Goal: Task Accomplishment & Management: Manage account settings

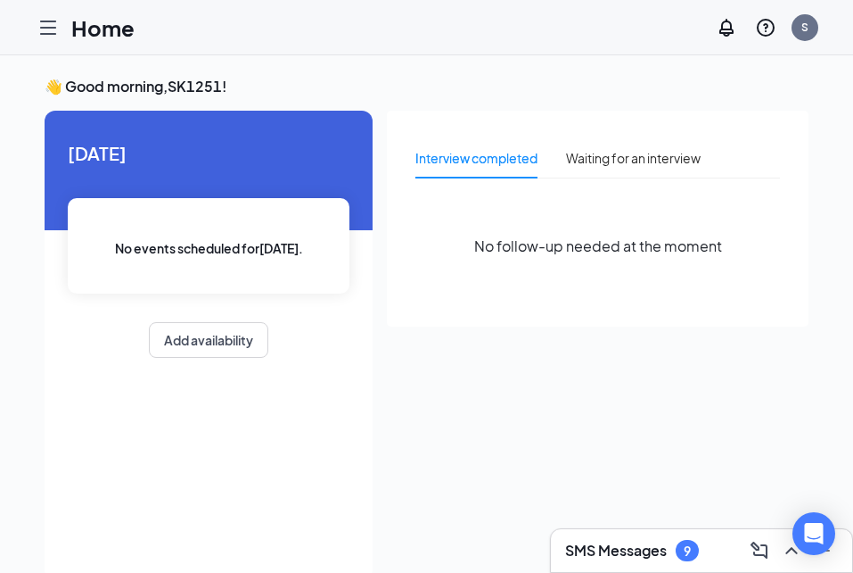
click at [51, 34] on icon "Hamburger" at bounding box center [48, 27] width 14 height 12
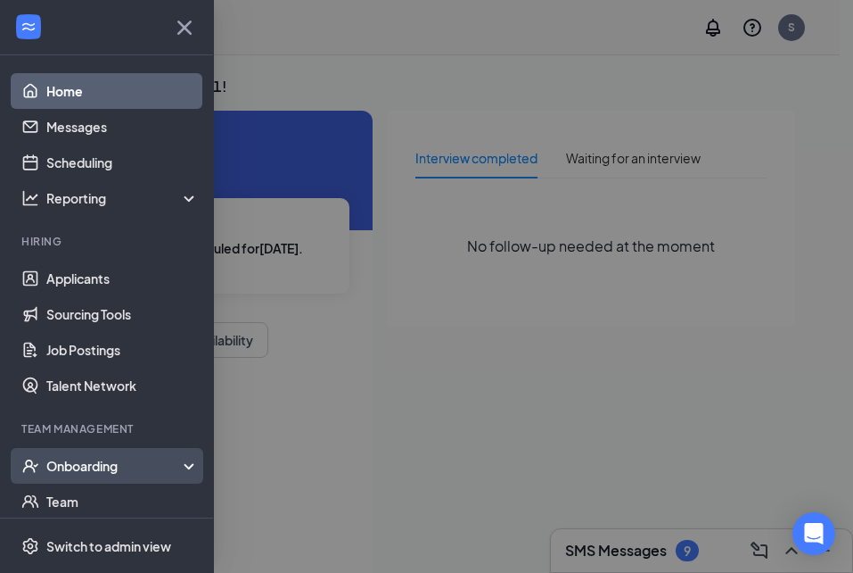
click at [84, 459] on div "Onboarding" at bounding box center [114, 466] width 137 height 18
click at [74, 503] on link "Overview" at bounding box center [122, 501] width 152 height 36
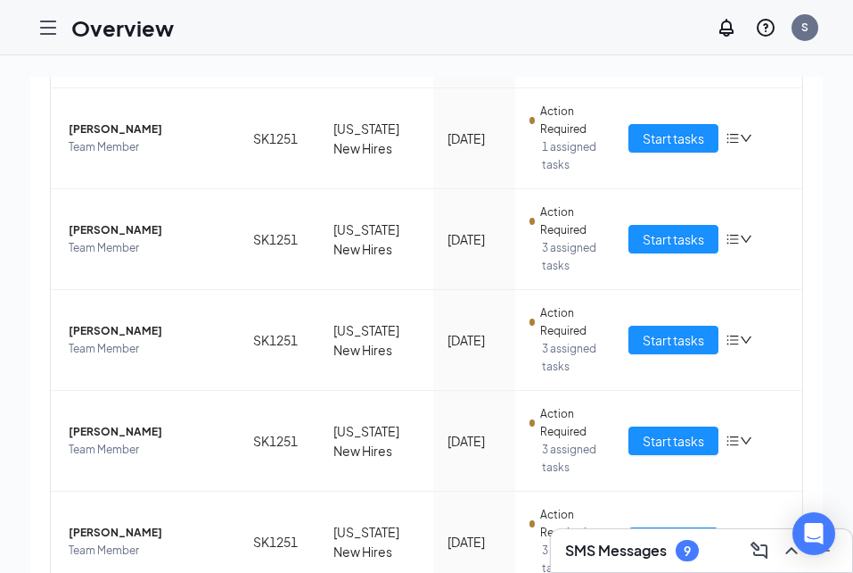
scroll to position [345, 0]
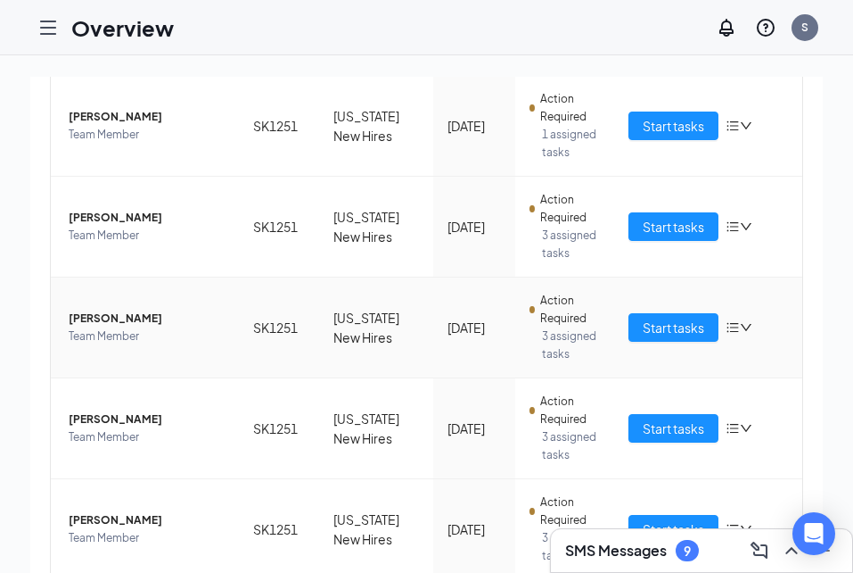
click at [740, 329] on icon "down" at bounding box center [746, 327] width 12 height 12
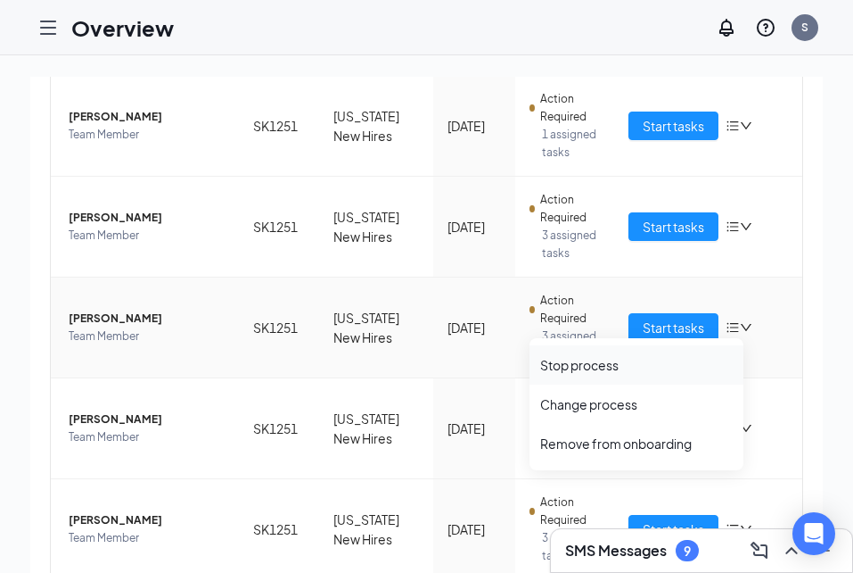
click at [581, 361] on div "Stop process" at bounding box center [636, 365] width 193 height 18
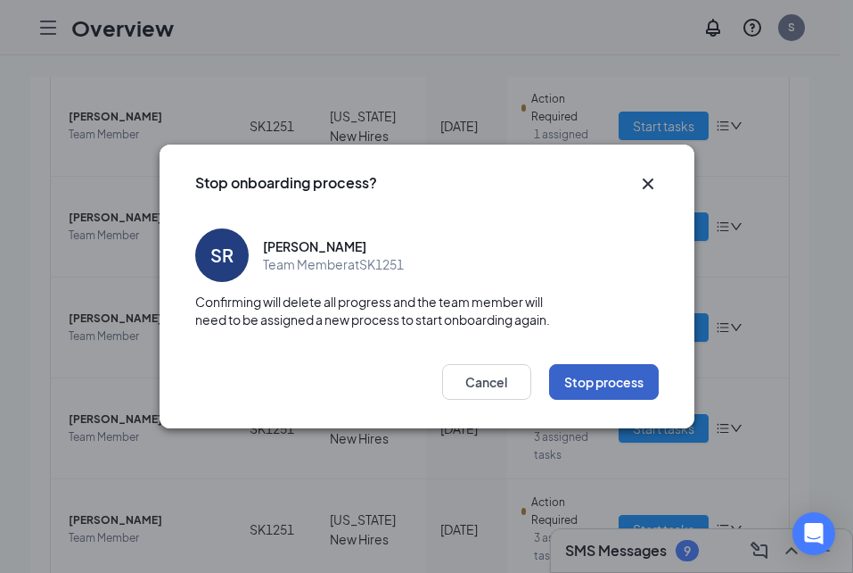
click at [608, 383] on button "Stop process" at bounding box center [604, 382] width 110 height 36
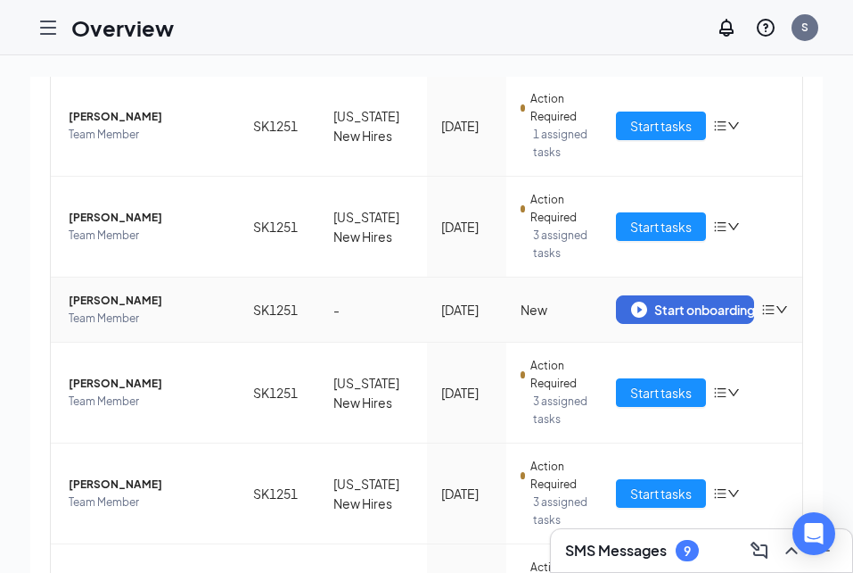
click at [776, 316] on icon "down" at bounding box center [782, 309] width 12 height 12
click at [683, 402] on div "Remove from onboarding" at bounding box center [668, 400] width 193 height 18
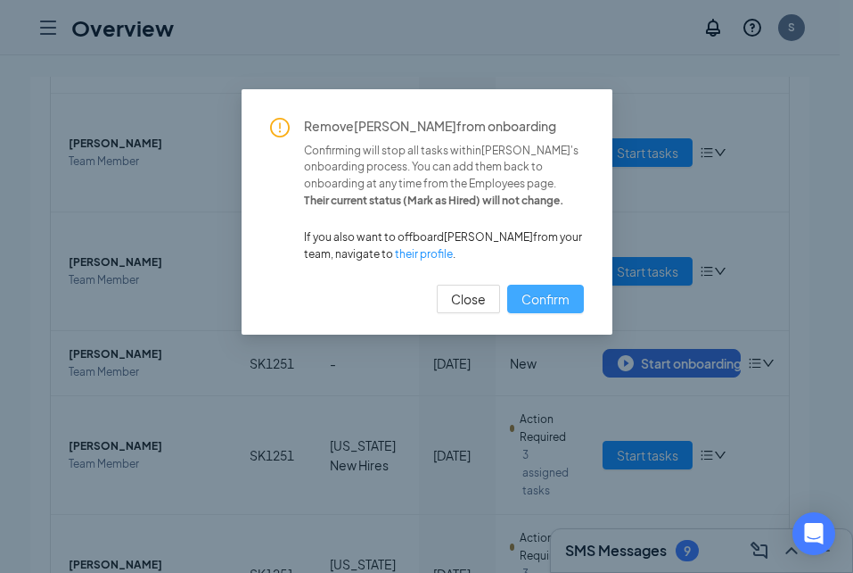
click at [539, 301] on span "Confirm" at bounding box center [546, 299] width 48 height 20
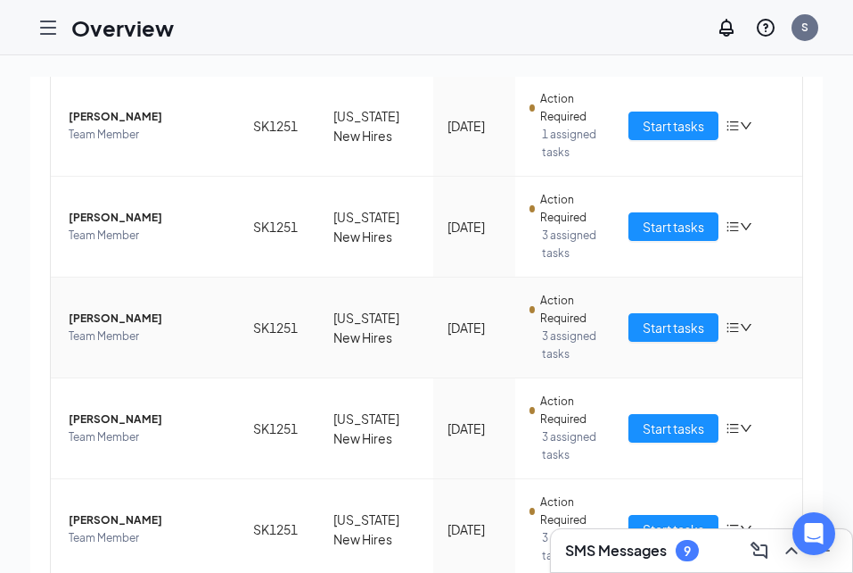
click at [740, 329] on icon "down" at bounding box center [746, 327] width 12 height 12
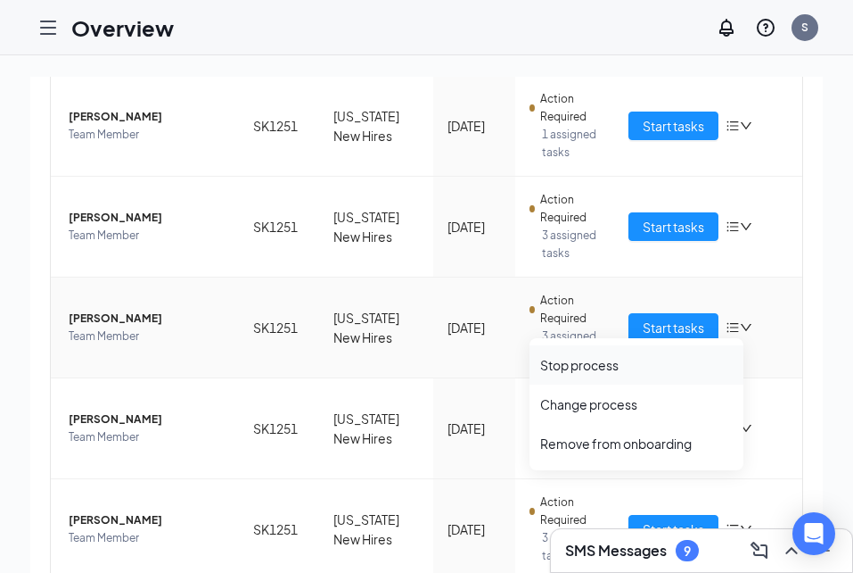
click at [595, 358] on div "Stop process" at bounding box center [636, 365] width 193 height 18
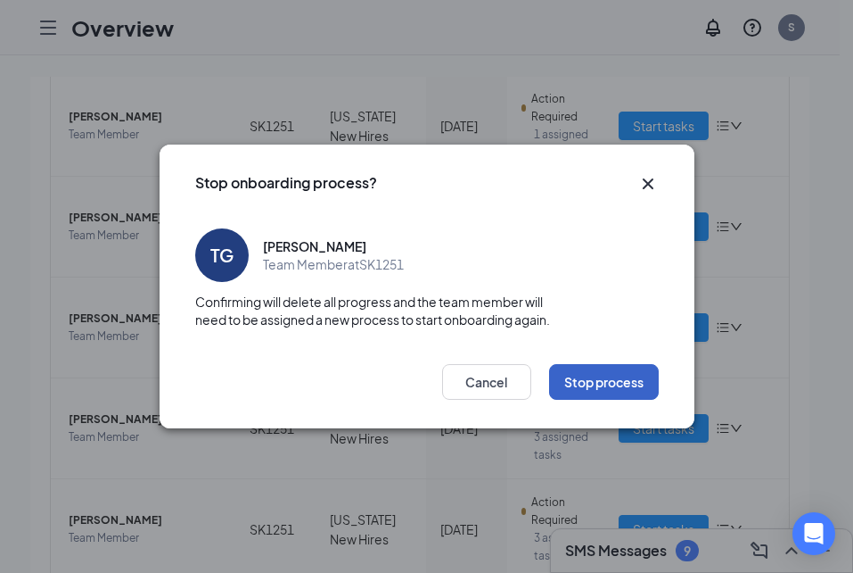
click at [612, 383] on button "Stop process" at bounding box center [604, 382] width 110 height 36
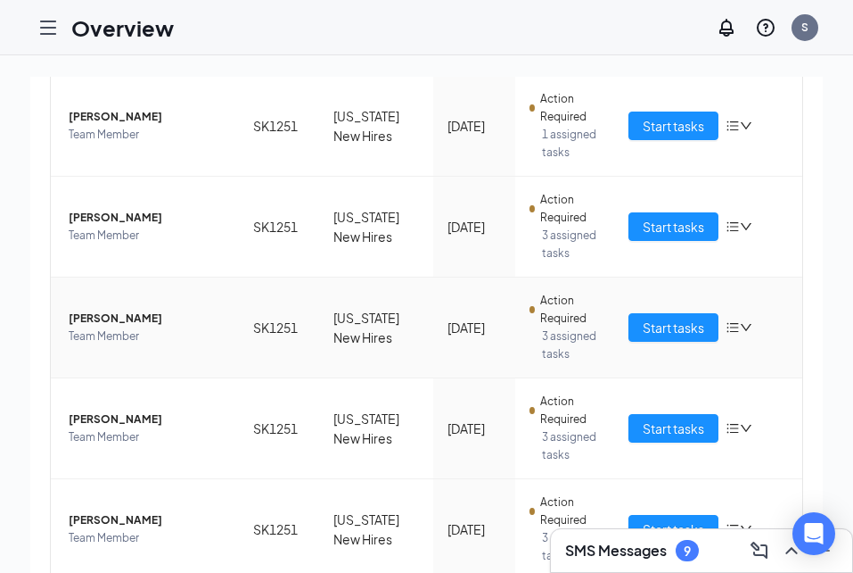
click at [740, 325] on icon "down" at bounding box center [746, 327] width 12 height 12
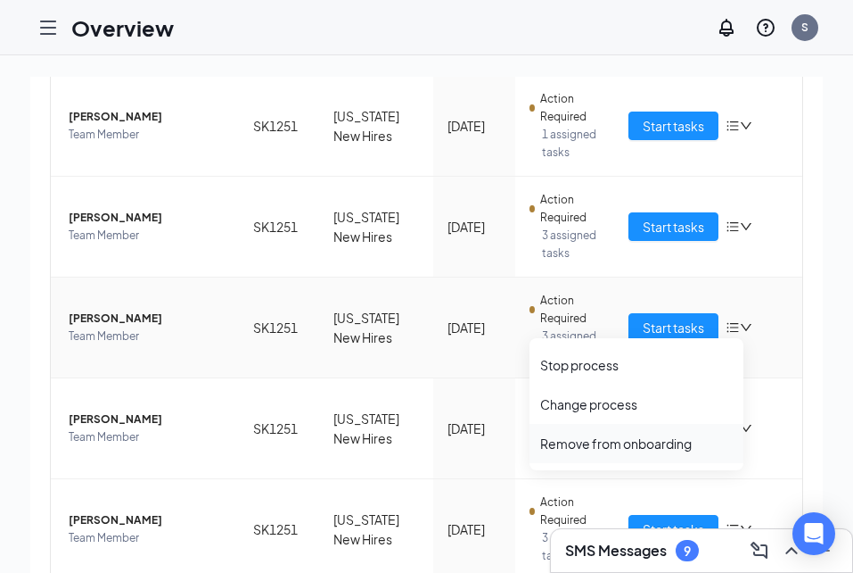
click at [607, 438] on div "Remove from onboarding" at bounding box center [636, 443] width 193 height 18
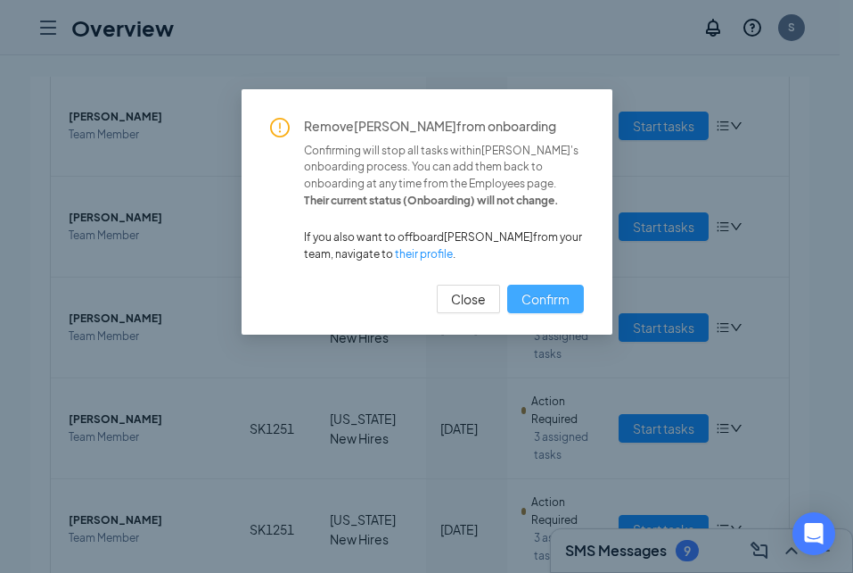
click at [556, 309] on span "Confirm" at bounding box center [546, 299] width 48 height 20
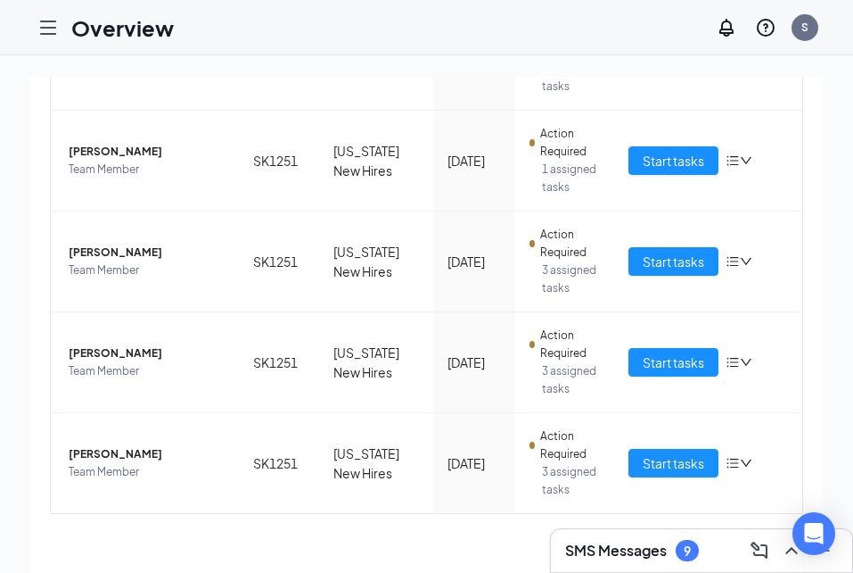
scroll to position [313, 0]
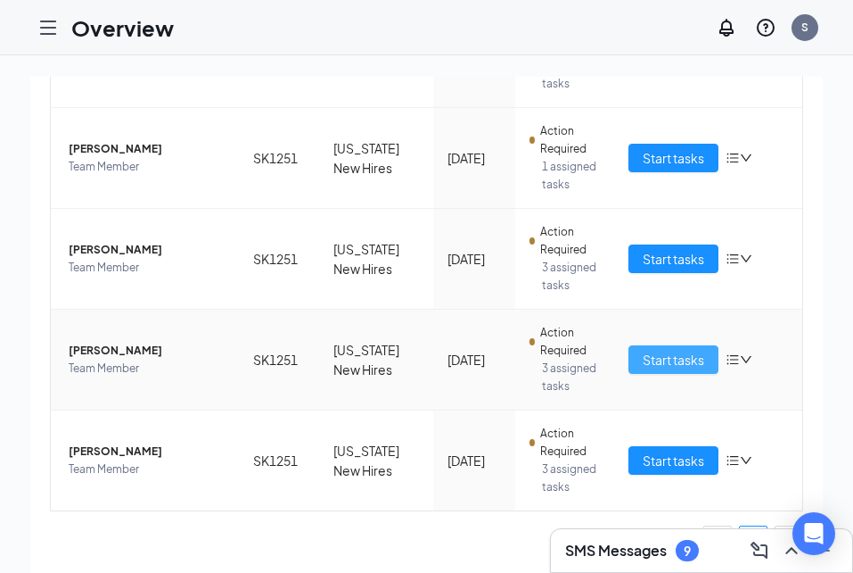
click at [682, 358] on span "Start tasks" at bounding box center [674, 360] width 62 height 20
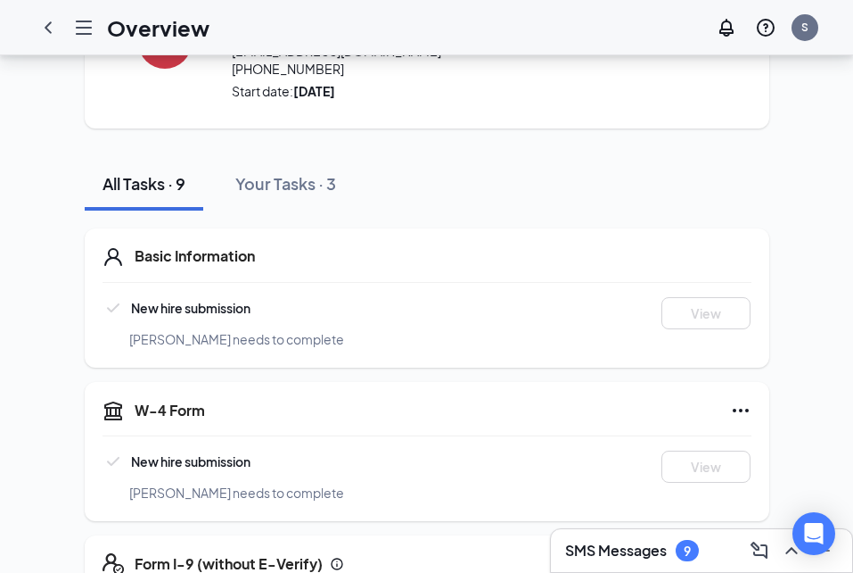
scroll to position [123, 0]
